Goal: Task Accomplishment & Management: Manage account settings

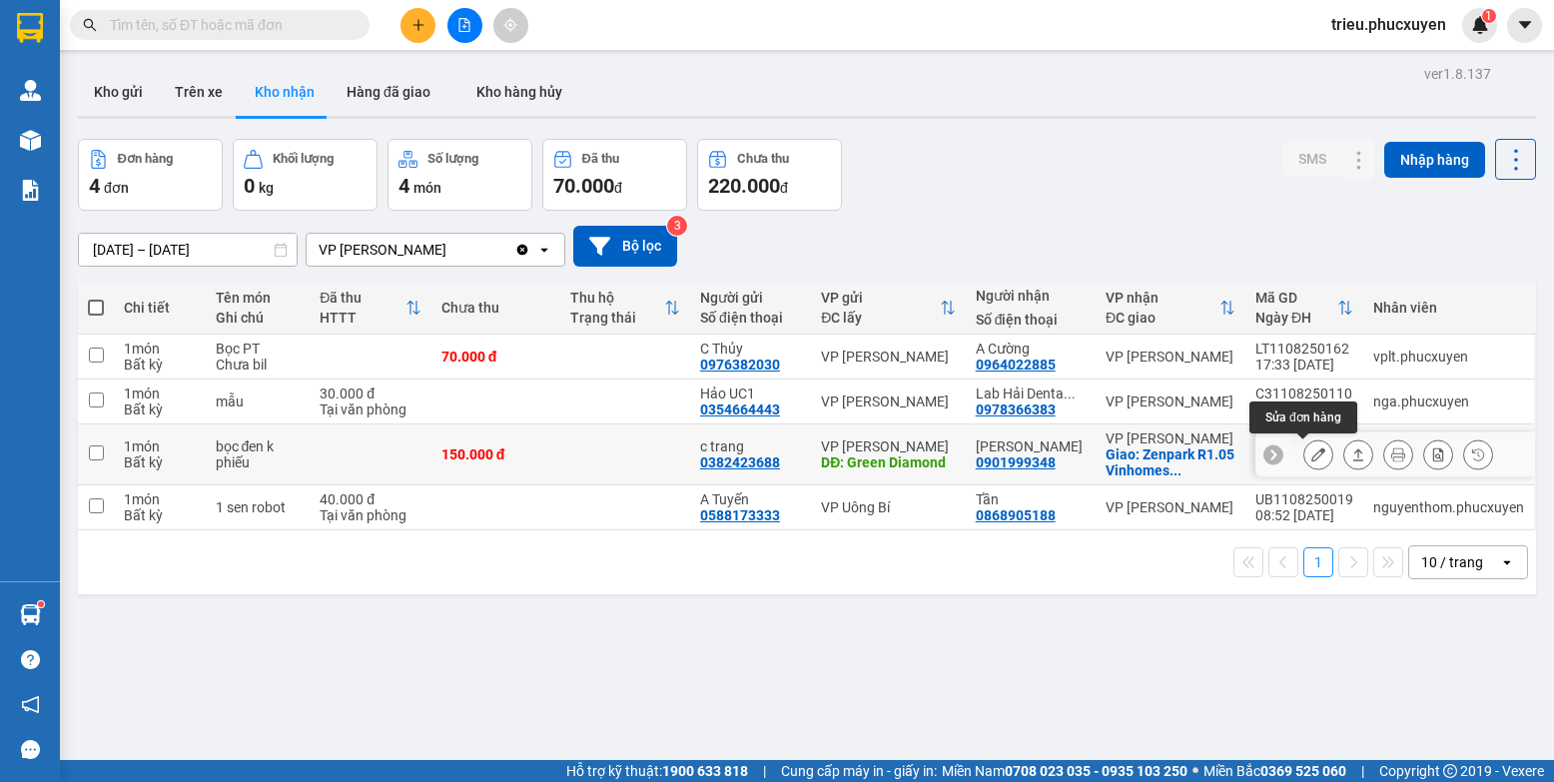
click at [1311, 458] on icon at bounding box center [1318, 454] width 14 height 14
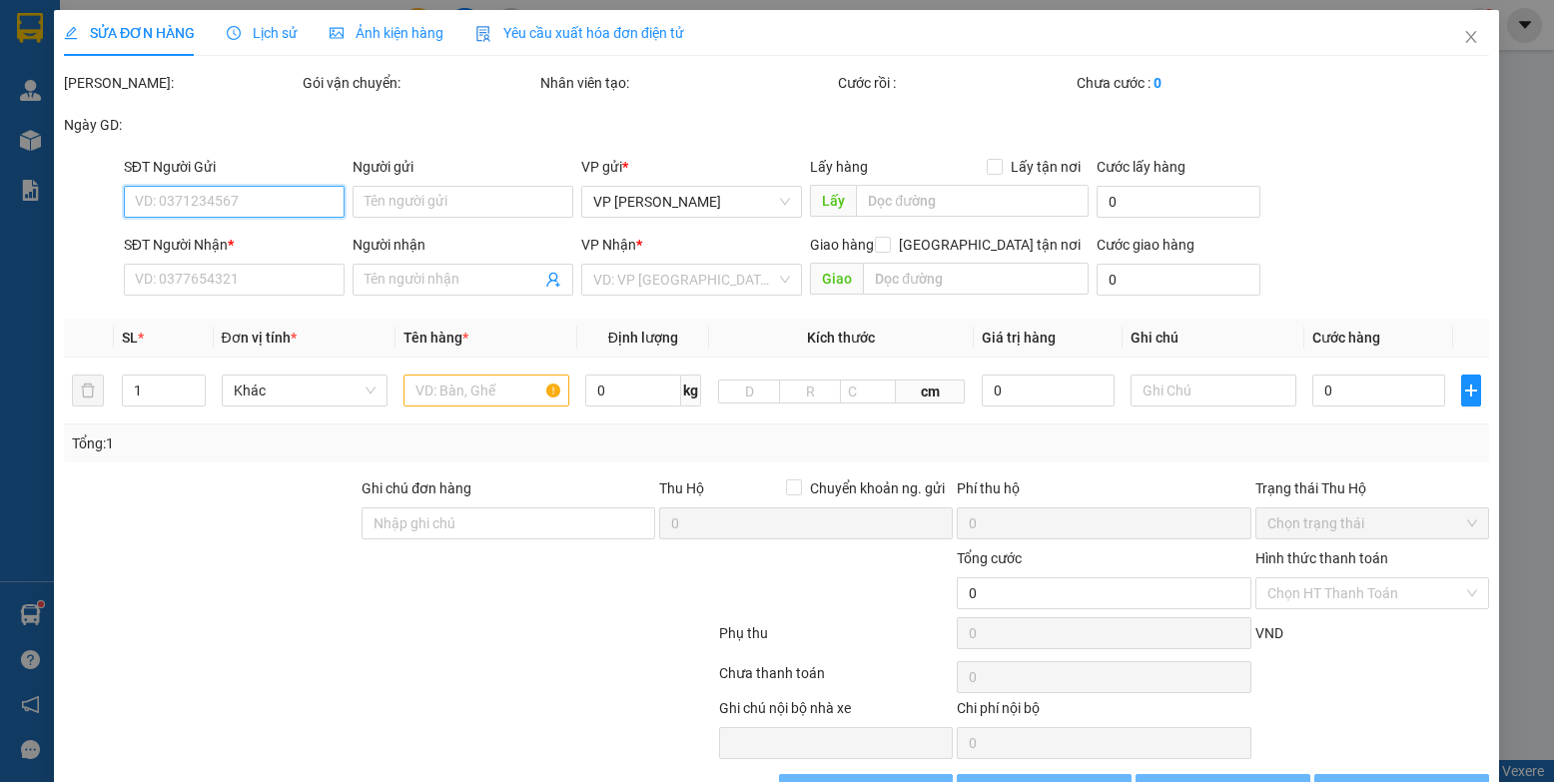
type input "0382423688"
type input "c trang"
type input "Green Diamond"
type input "0901999348"
type input "[PERSON_NAME]"
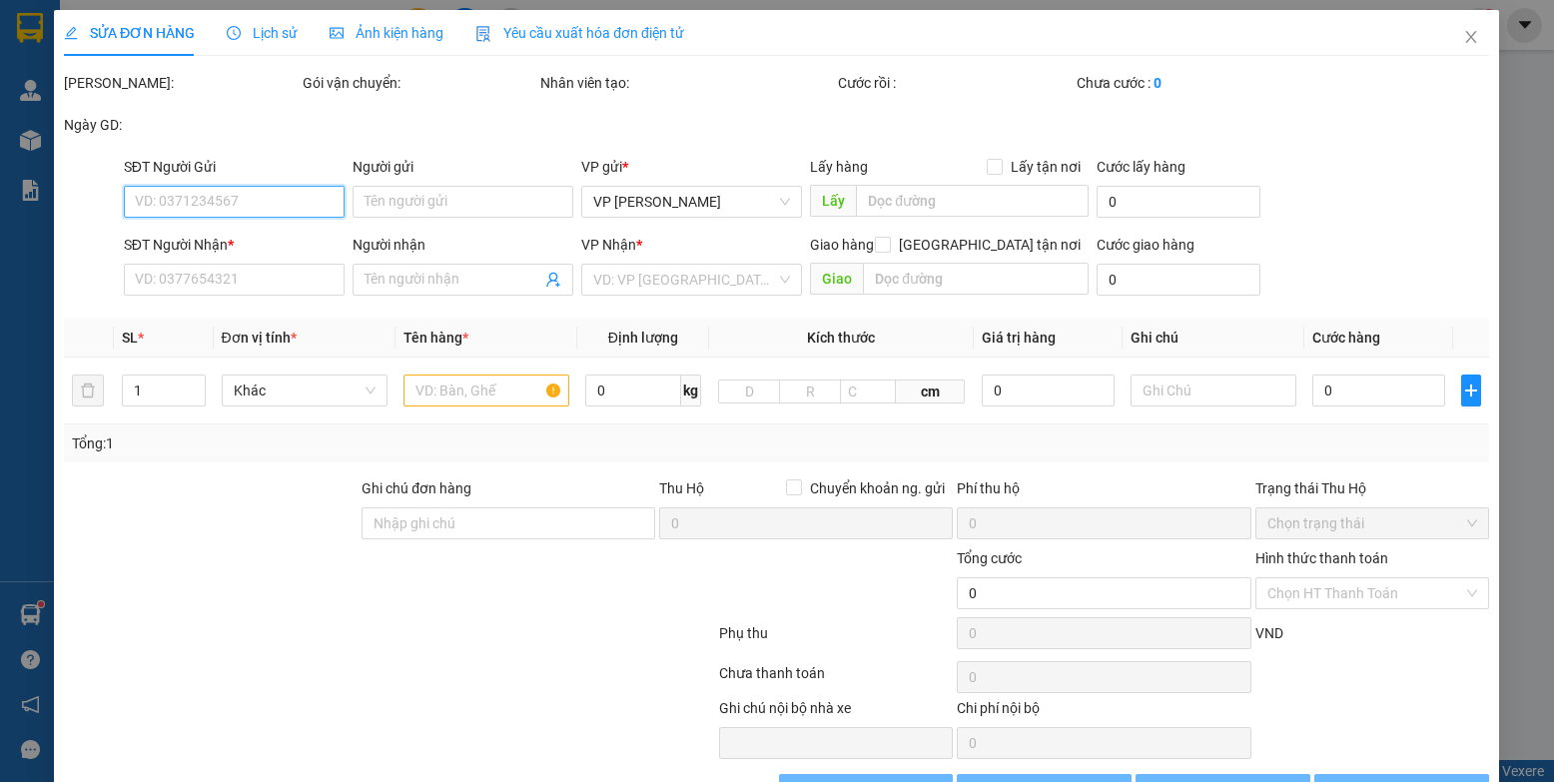
checkbox input "true"
type input "Zenpark R1.05 [GEOGRAPHIC_DATA], [GEOGRAPHIC_DATA], [GEOGRAPHIC_DATA]"
type input "150.000"
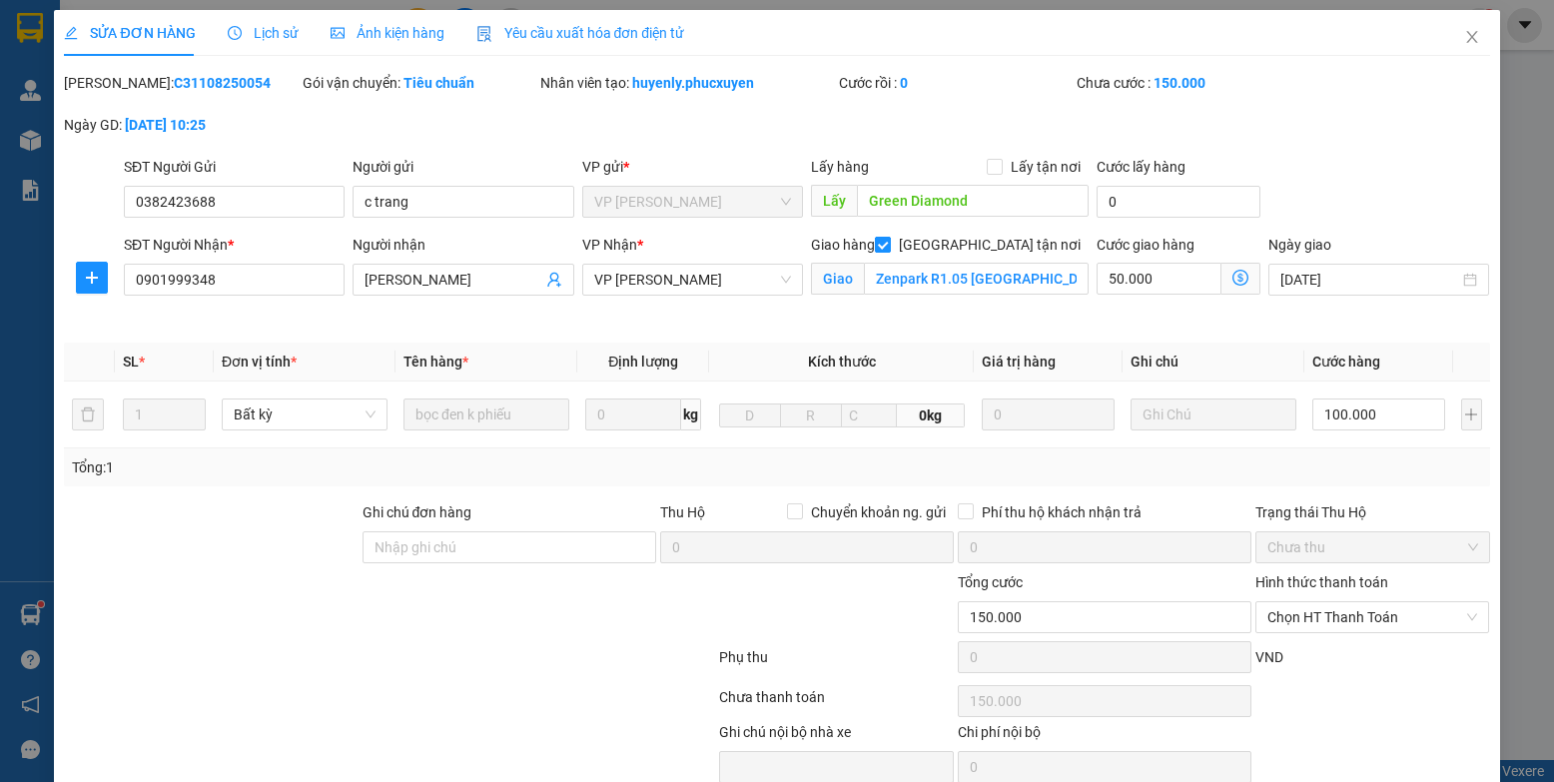
click at [996, 246] on span "[GEOGRAPHIC_DATA] tận nơi" at bounding box center [990, 245] width 198 height 22
click at [889, 246] on input "[GEOGRAPHIC_DATA] tận nơi" at bounding box center [882, 244] width 14 height 14
checkbox input "false"
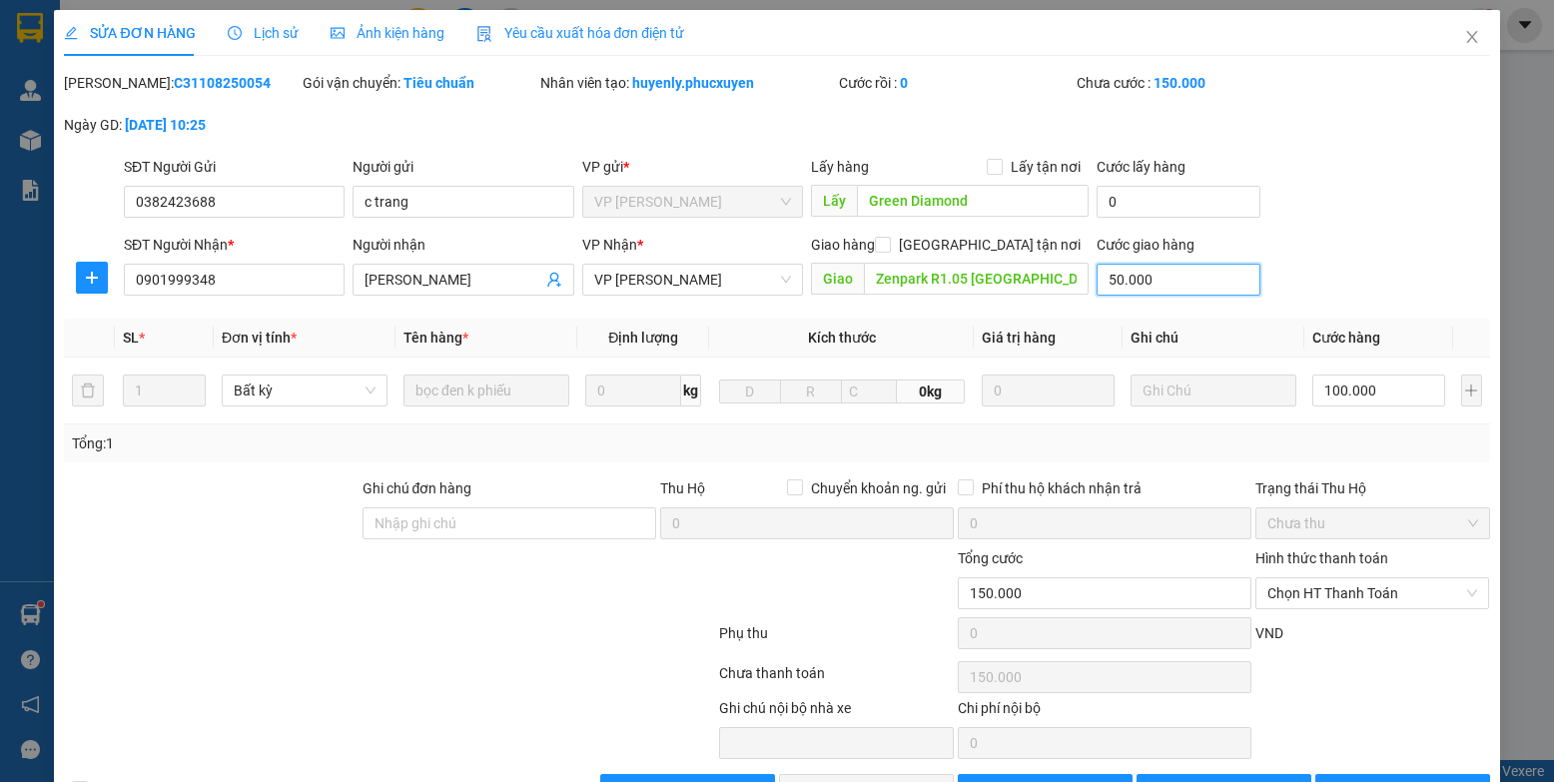
click at [1130, 276] on input "50.000" at bounding box center [1179, 280] width 164 height 32
type input "100.000"
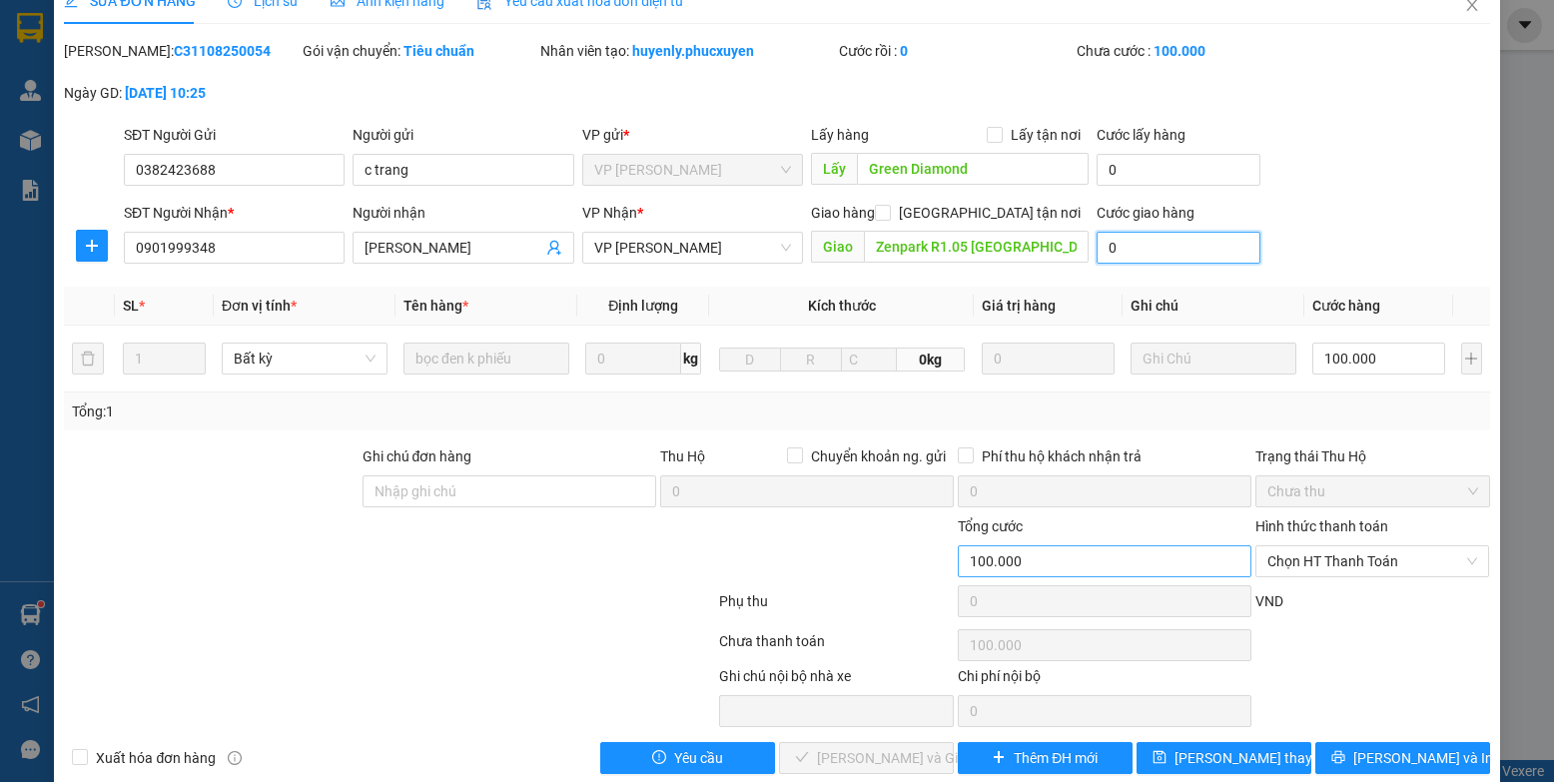
scroll to position [63, 0]
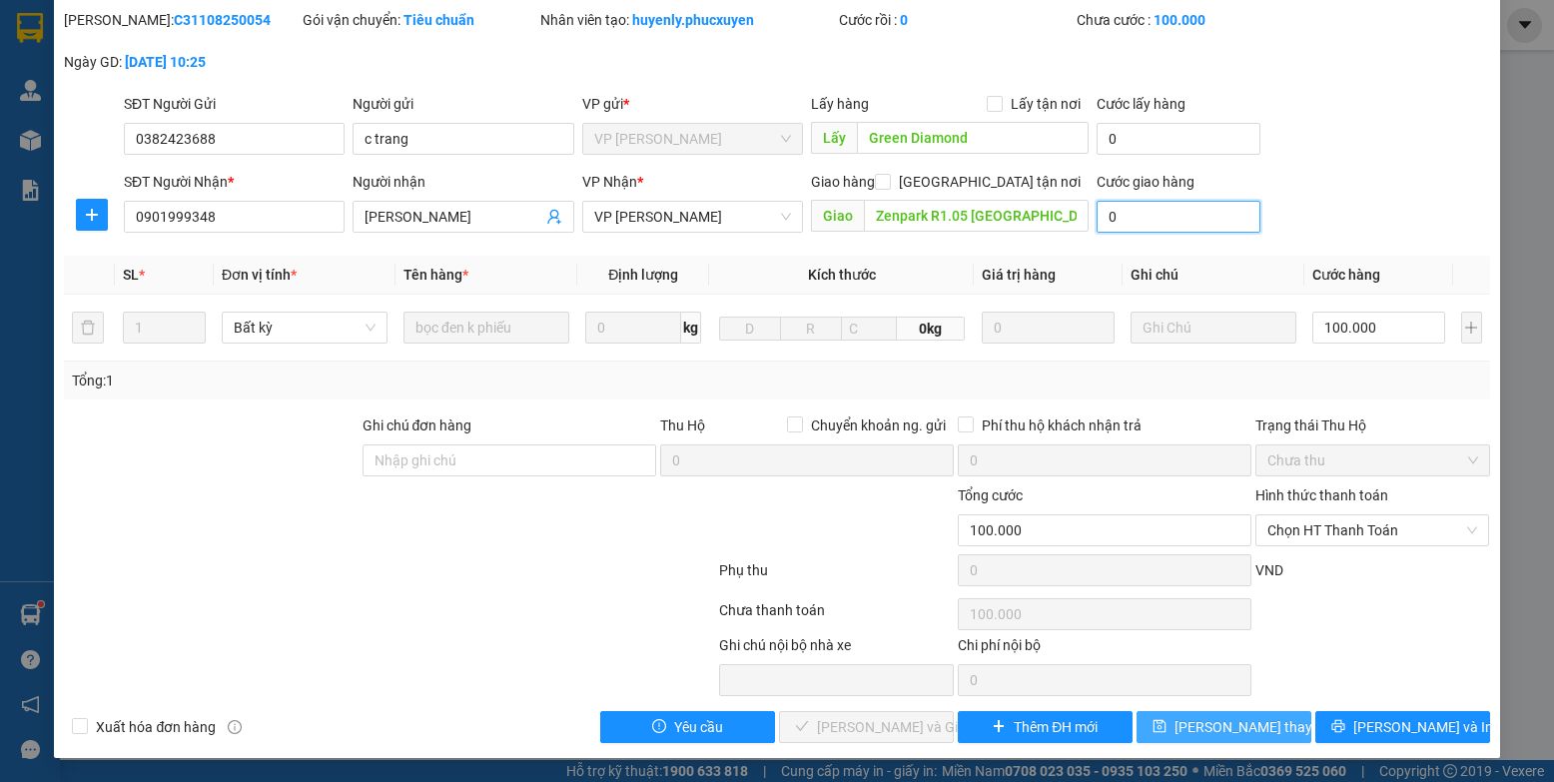
type input "0"
click at [1226, 731] on span "[PERSON_NAME] thay đổi" at bounding box center [1255, 727] width 160 height 22
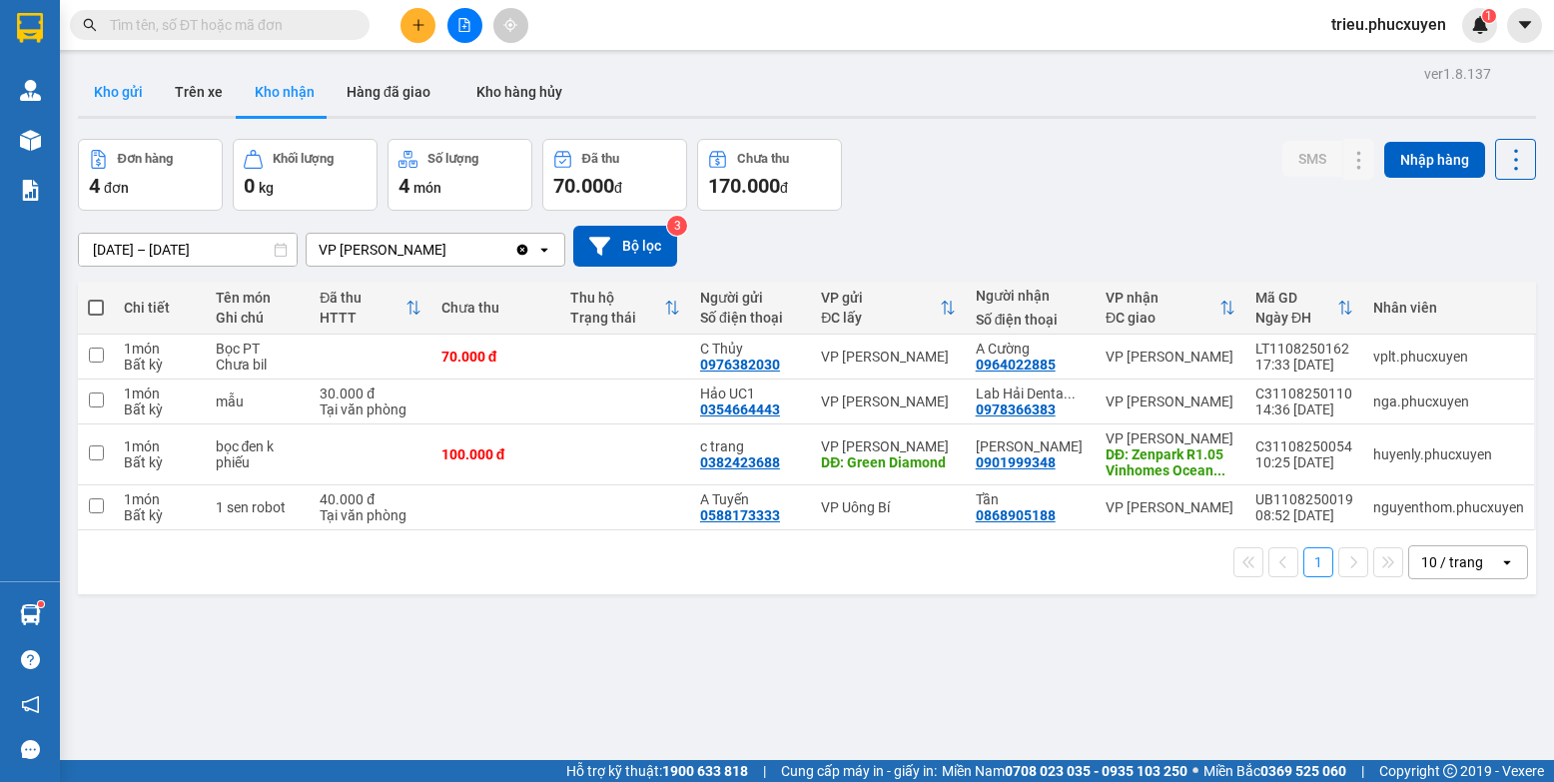
click at [109, 96] on button "Kho gửi" at bounding box center [118, 92] width 81 height 48
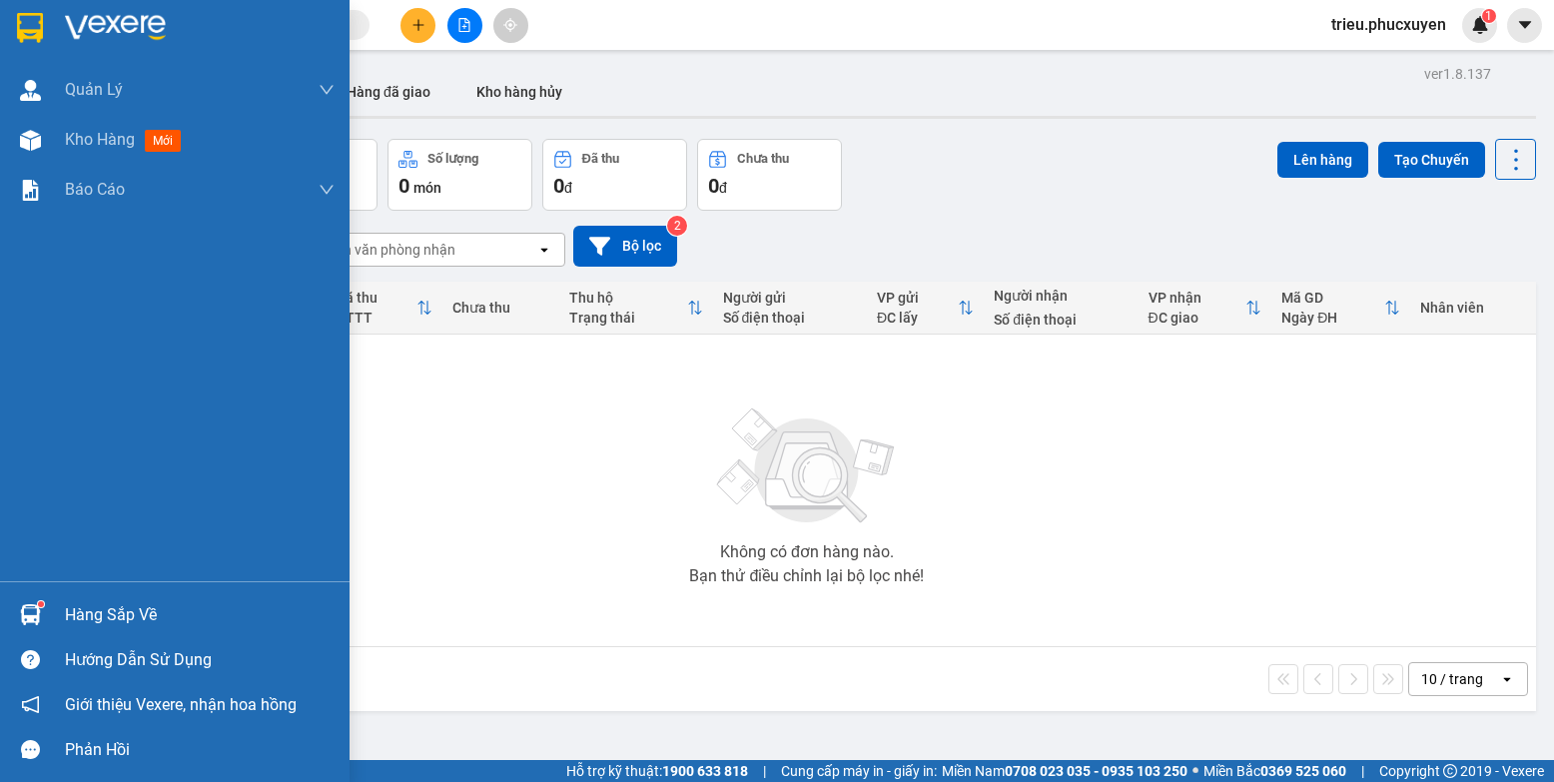
click at [44, 620] on div at bounding box center [30, 614] width 35 height 35
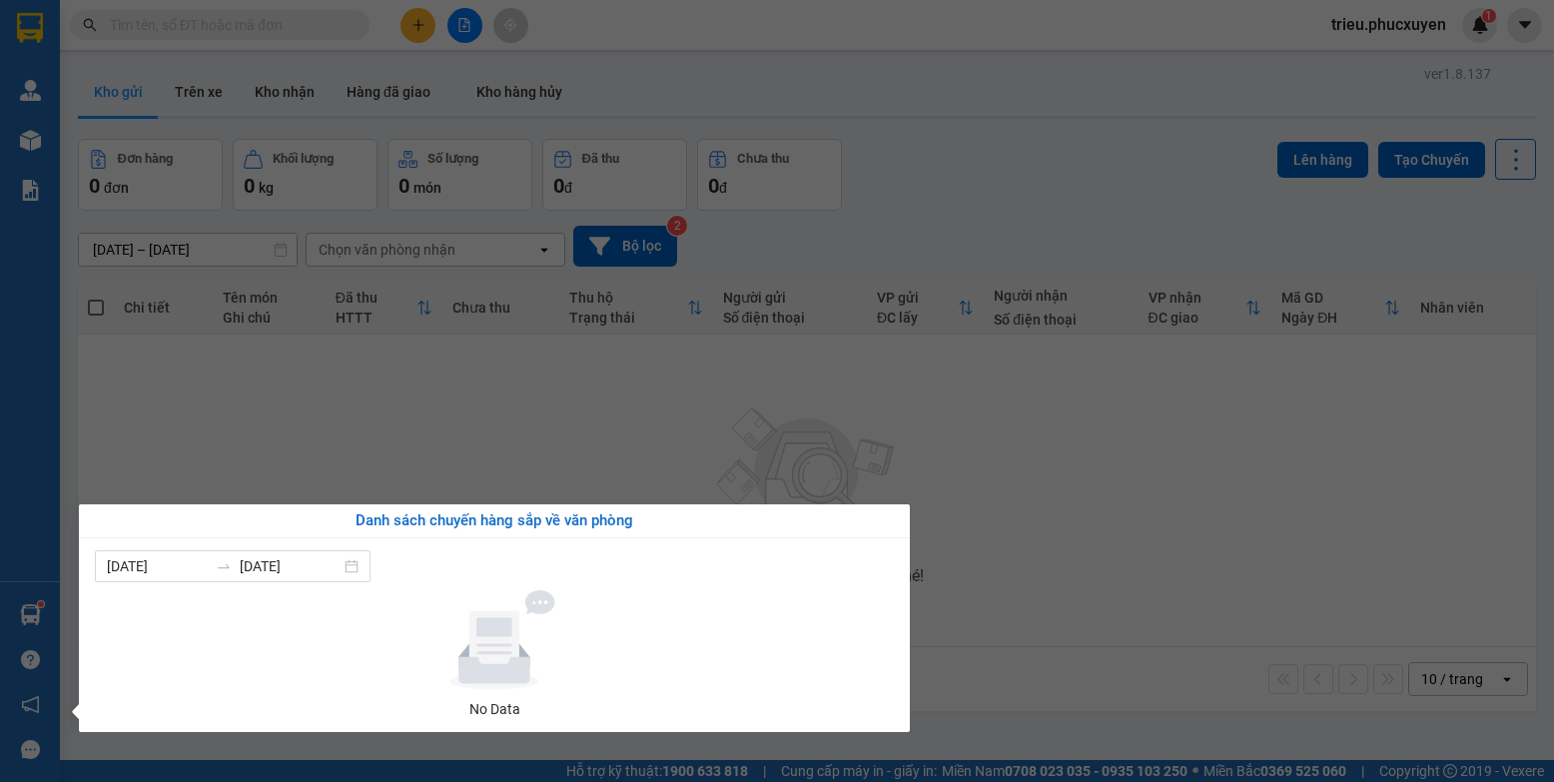
click at [1135, 573] on section "Kết quả tìm kiếm ( 0 ) Bộ lọc No Data trieu.phucxuyen 1 [PERSON_NAME] lý giao n…" at bounding box center [777, 391] width 1554 height 782
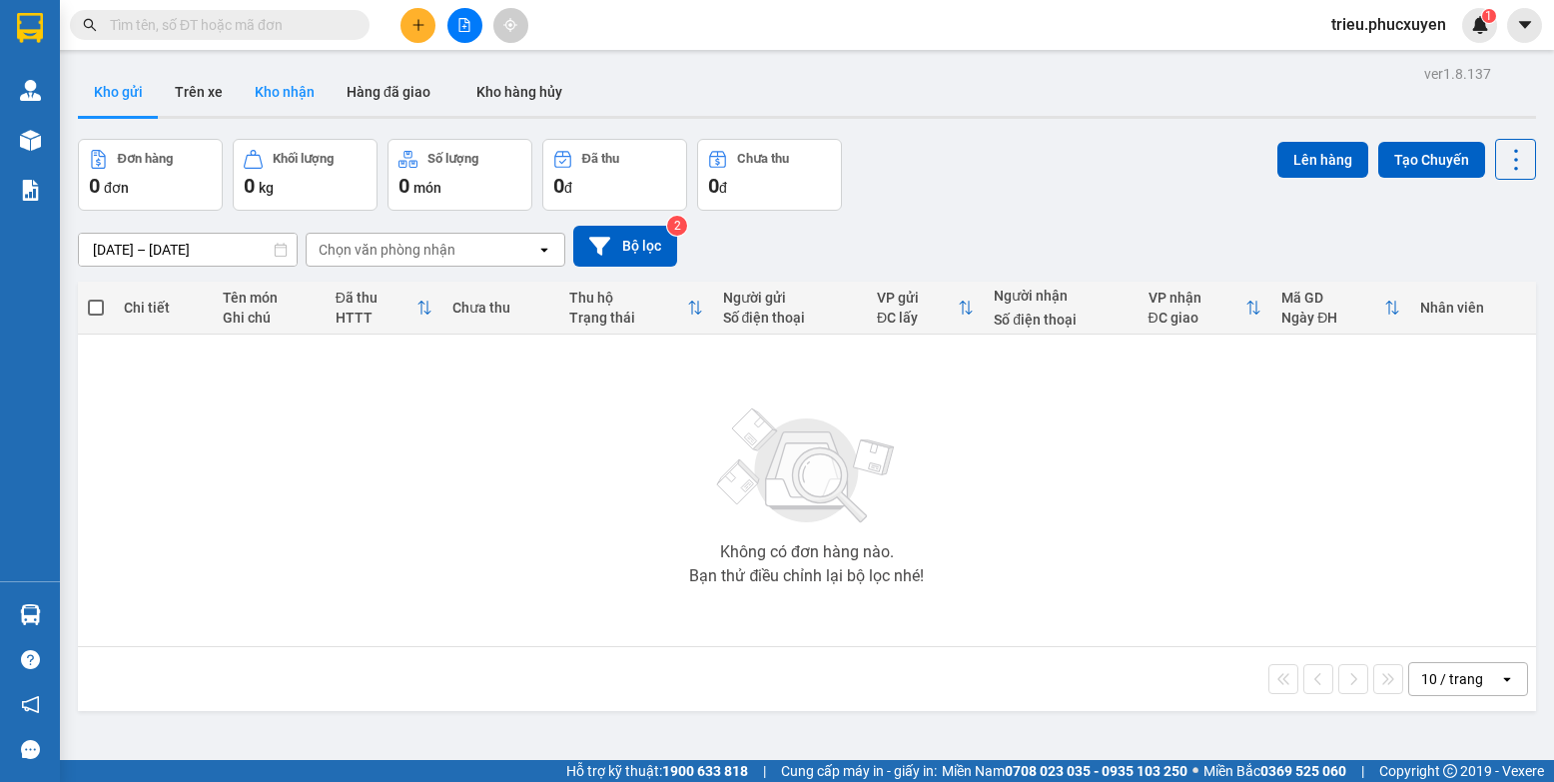
click at [296, 94] on button "Kho nhận" at bounding box center [285, 92] width 92 height 48
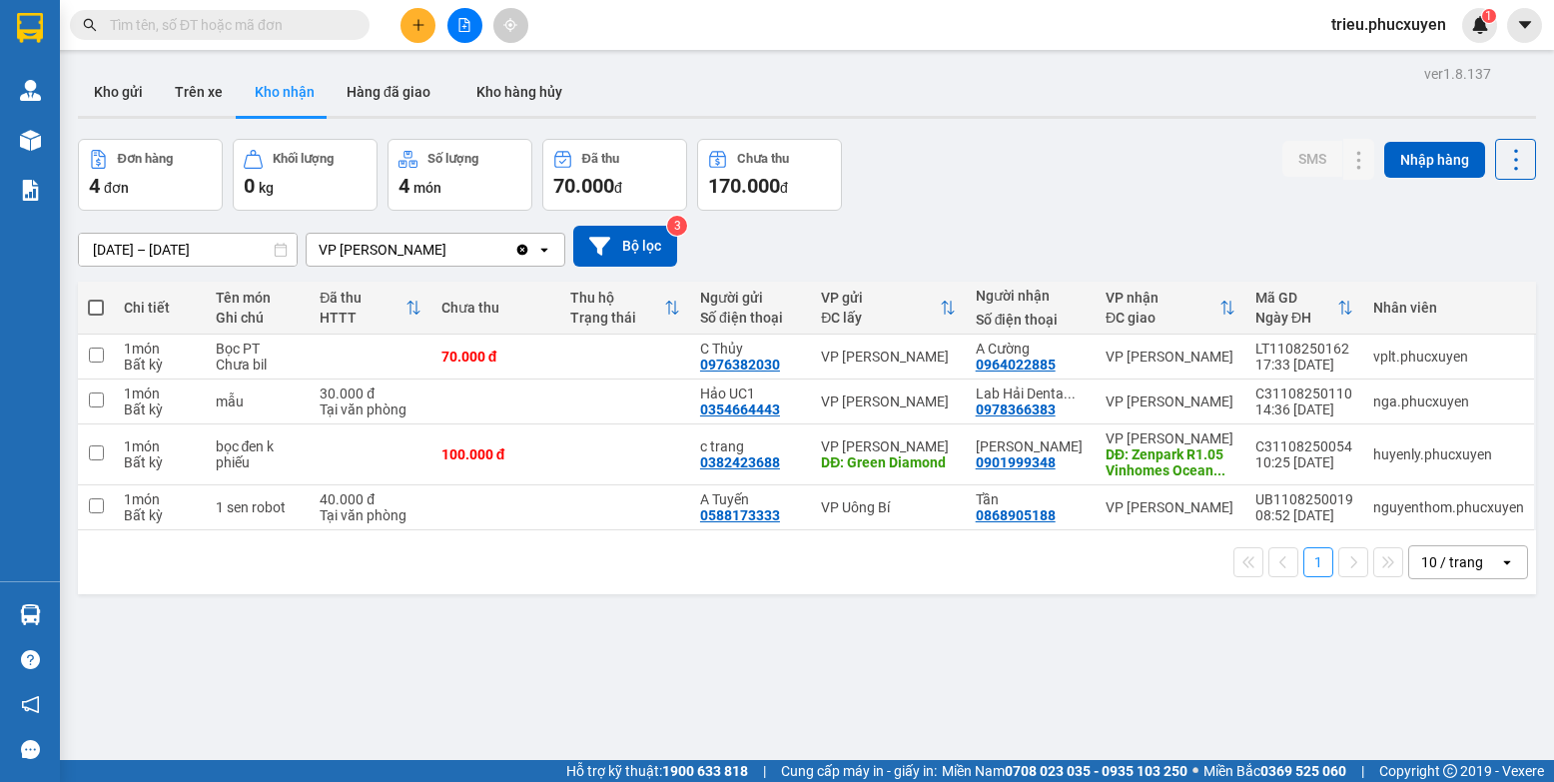
click at [31, 622] on img at bounding box center [30, 614] width 21 height 21
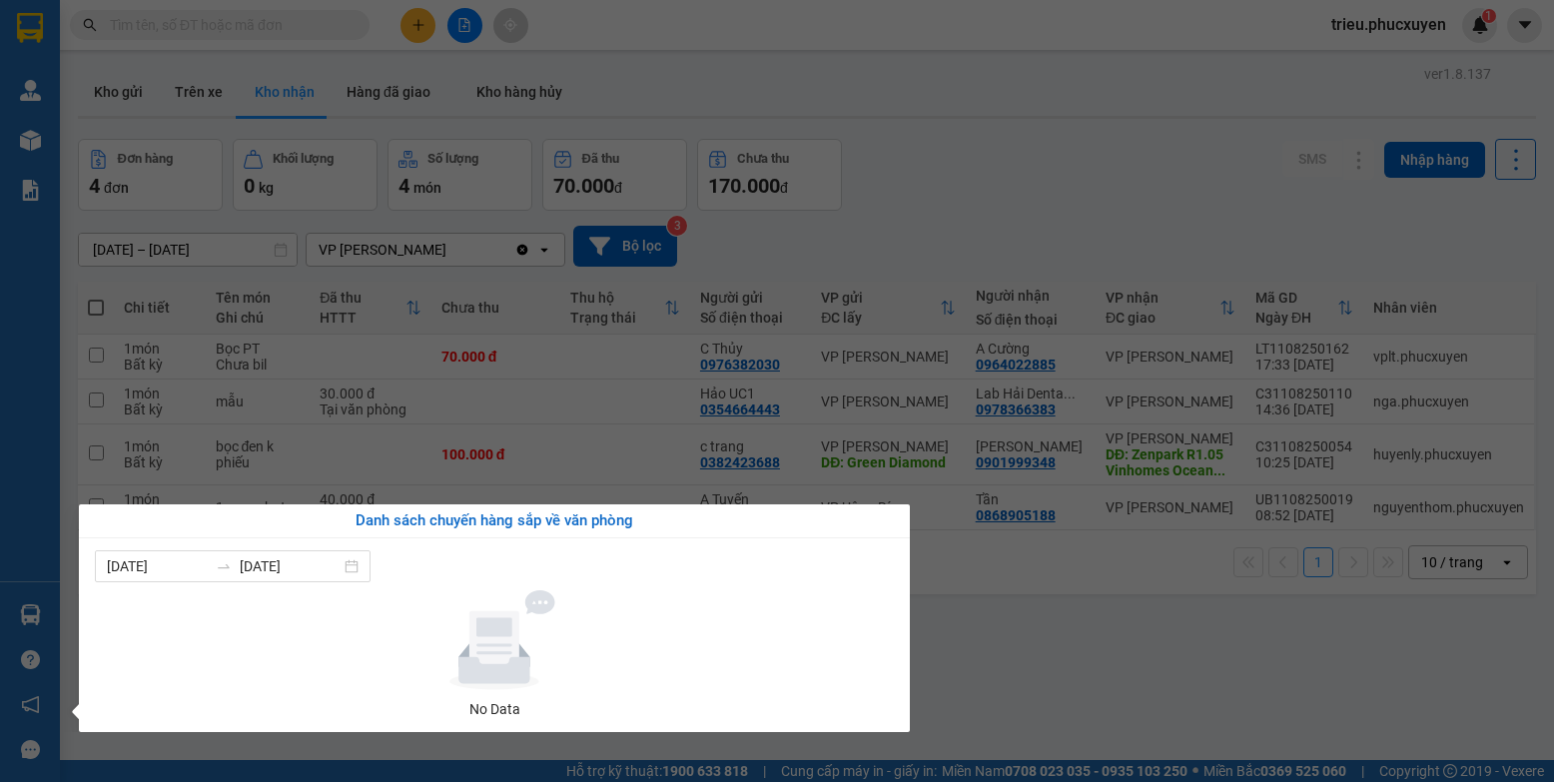
click at [1140, 686] on section "Kết quả tìm kiếm ( 0 ) Bộ lọc No Data trieu.phucxuyen 1 [PERSON_NAME] lý giao n…" at bounding box center [777, 391] width 1554 height 782
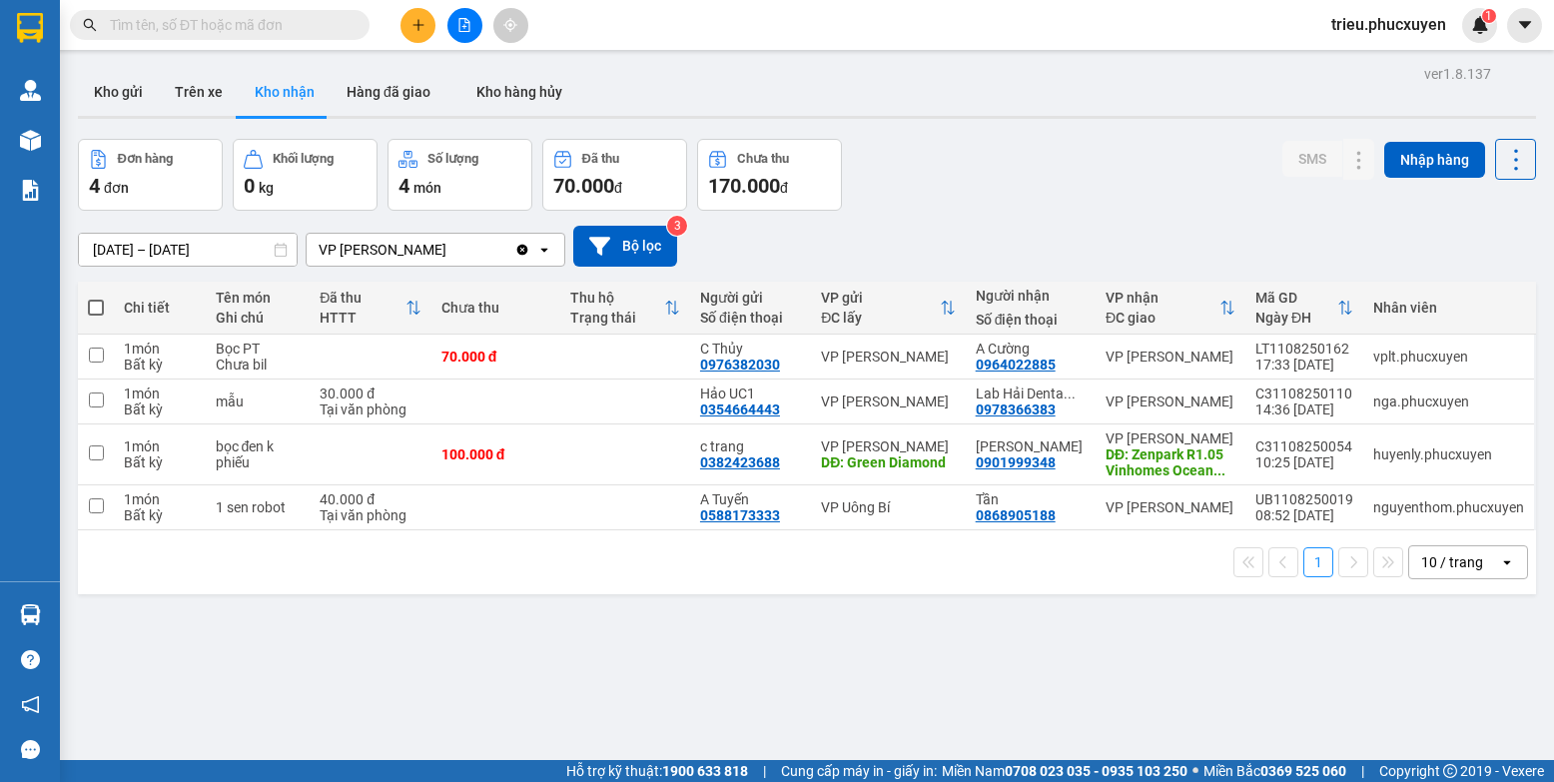
drag, startPoint x: 1042, startPoint y: 639, endPoint x: 960, endPoint y: 214, distance: 433.3
click at [960, 214] on div "[DATE] – [DATE] Press the down arrow key to interact with the calendar and sele…" at bounding box center [807, 246] width 1458 height 71
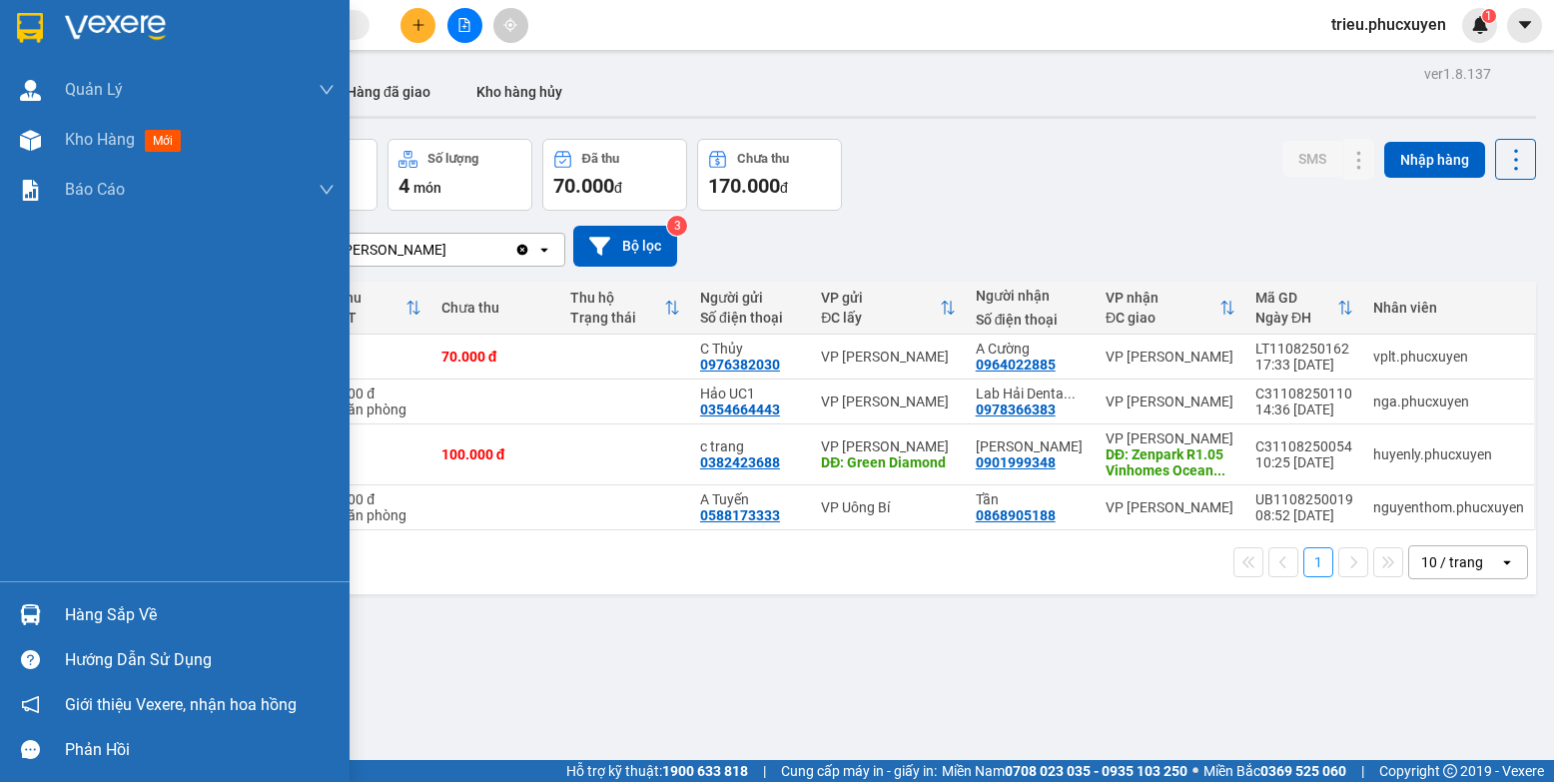
click at [77, 629] on div "Hàng sắp về" at bounding box center [200, 615] width 270 height 30
